Goal: Transaction & Acquisition: Download file/media

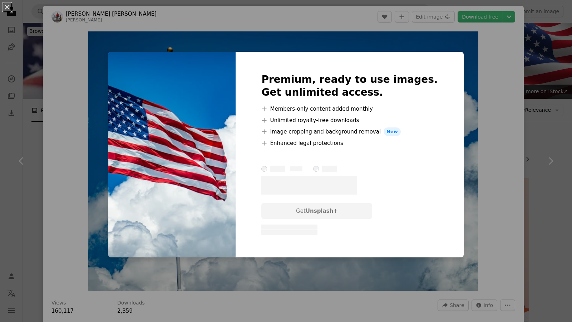
scroll to position [2834, 0]
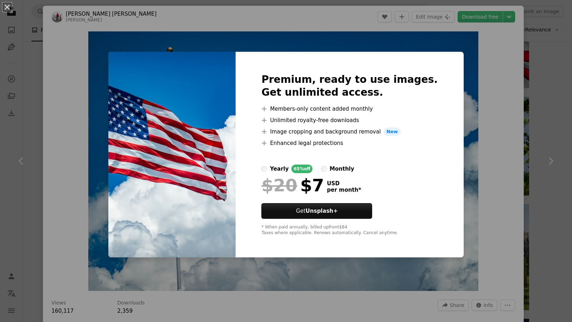
click at [354, 43] on div "An X shape Premium, ready to use images. Get unlimited access. A plus sign Memb…" at bounding box center [286, 161] width 572 height 322
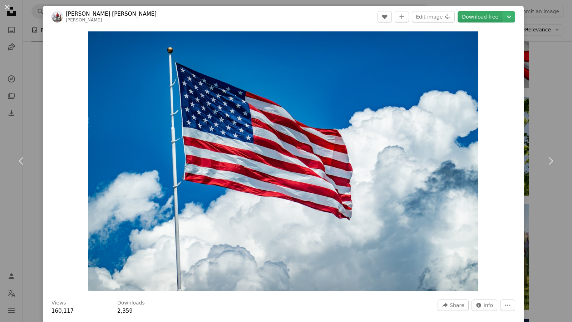
click at [487, 19] on link "Download free" at bounding box center [479, 16] width 45 height 11
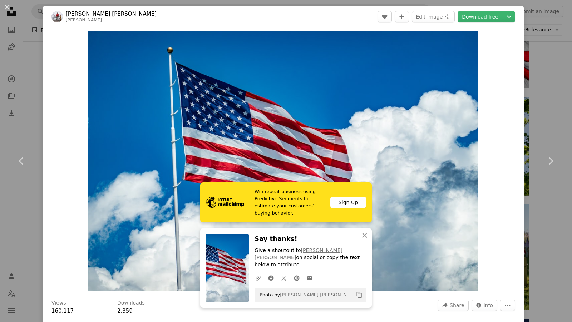
click at [549, 77] on div "An X shape Chevron left Chevron right [PERSON_NAME] [PERSON_NAME] chris_robert …" at bounding box center [286, 161] width 572 height 322
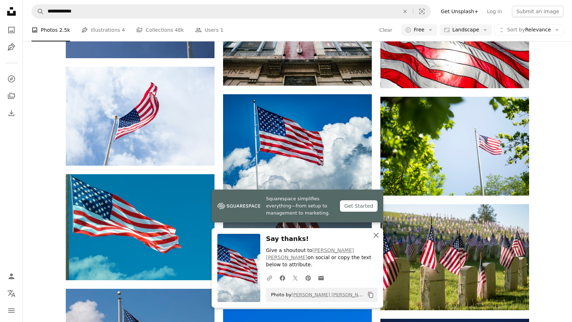
click at [376, 238] on icon "button" at bounding box center [375, 235] width 5 height 5
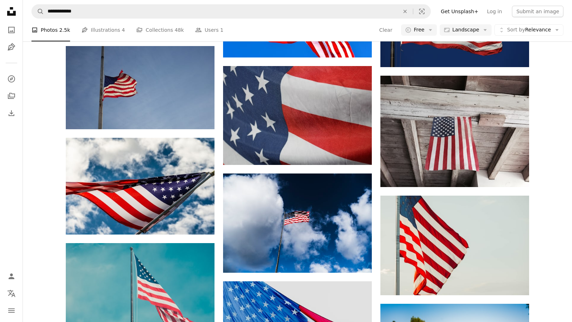
scroll to position [3203, 0]
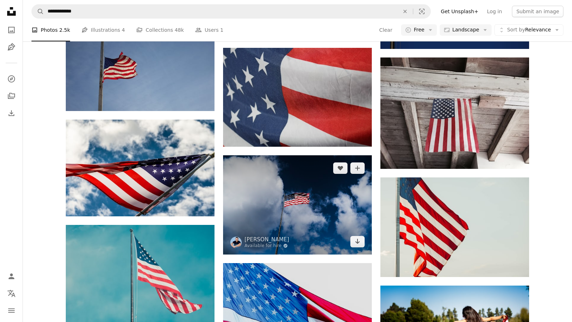
click at [310, 215] on img at bounding box center [297, 204] width 149 height 99
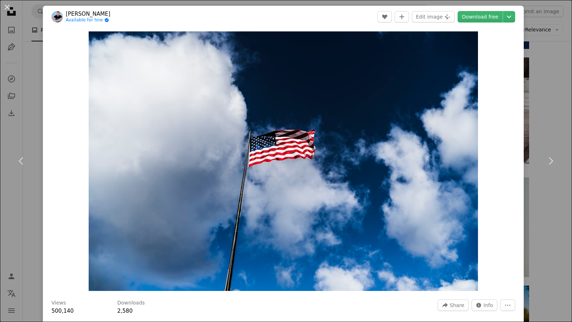
click at [549, 111] on div "An X shape Chevron left Chevron right [PERSON_NAME] Available for hire A checkm…" at bounding box center [286, 161] width 572 height 322
